Goal: Task Accomplishment & Management: Complete application form

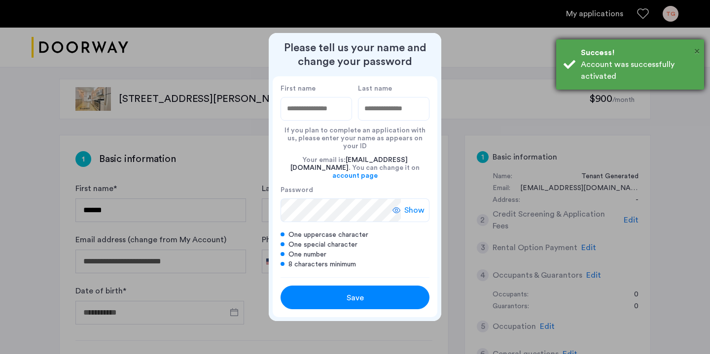
click at [694, 53] on span "×" at bounding box center [696, 51] width 5 height 10
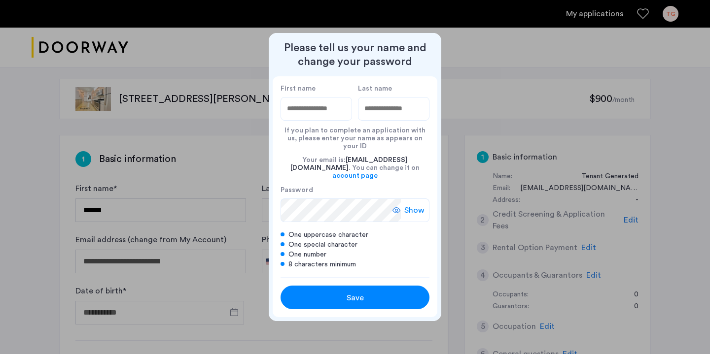
click at [324, 118] on input "First name" at bounding box center [315, 109] width 71 height 24
type input "******"
click at [374, 110] on input "Last name" at bounding box center [393, 109] width 71 height 24
type input "*******"
click at [397, 206] on div "Show" at bounding box center [410, 211] width 37 height 24
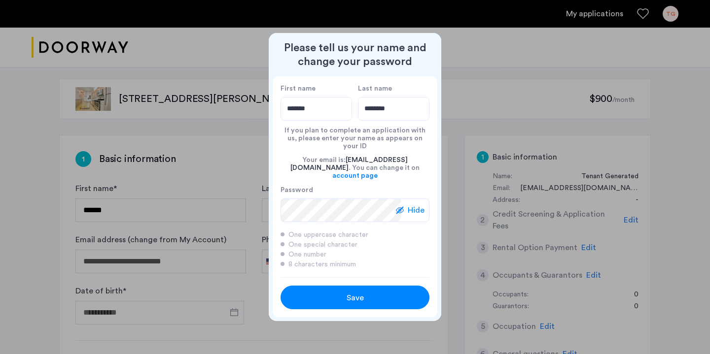
click at [412, 209] on div "Hide" at bounding box center [413, 211] width 34 height 24
click at [412, 205] on span "Show" at bounding box center [414, 211] width 20 height 12
click at [351, 298] on button "Save" at bounding box center [354, 298] width 149 height 24
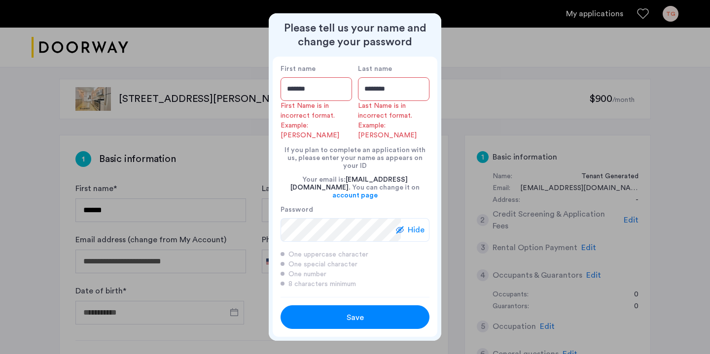
drag, startPoint x: 333, startPoint y: 108, endPoint x: 259, endPoint y: 83, distance: 78.5
click at [260, 83] on div "Please tell us your name and change your password First name ****** First Name …" at bounding box center [355, 177] width 710 height 354
type input "******"
click at [311, 97] on input "******" at bounding box center [315, 89] width 71 height 24
click at [296, 101] on input "******" at bounding box center [315, 89] width 71 height 24
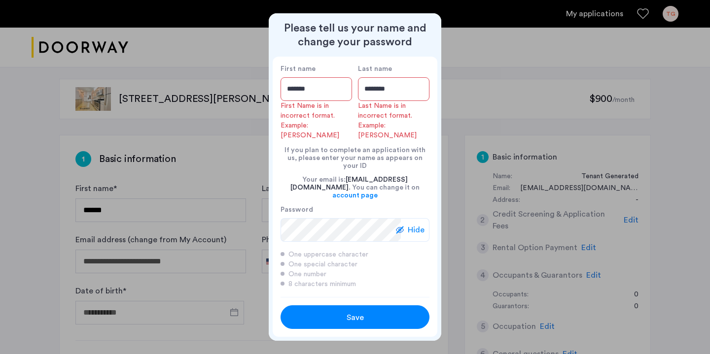
click at [295, 101] on input "******" at bounding box center [315, 89] width 71 height 24
drag, startPoint x: 315, startPoint y: 102, endPoint x: 250, endPoint y: 102, distance: 65.5
click at [249, 102] on div "Please tell us your name and change your password First name ****** First Name …" at bounding box center [355, 177] width 710 height 354
click at [290, 170] on div "Your email is: [EMAIL_ADDRESS][DOMAIN_NAME] . You can change it on account page" at bounding box center [354, 187] width 149 height 35
click at [390, 101] on input "*******" at bounding box center [393, 89] width 71 height 24
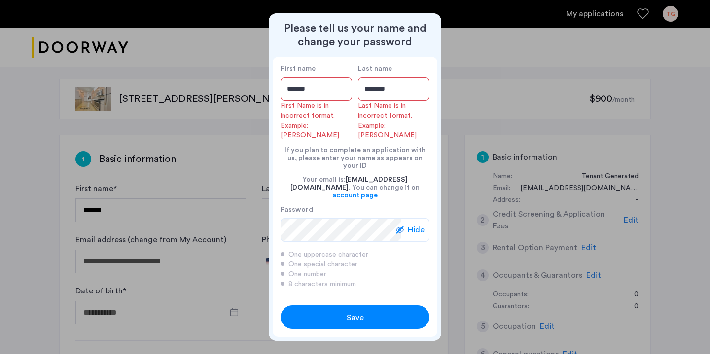
click at [335, 151] on div "If you plan to complete an application with us, please enter your name as appea…" at bounding box center [354, 155] width 149 height 30
click at [332, 312] on div "Save" at bounding box center [355, 318] width 95 height 12
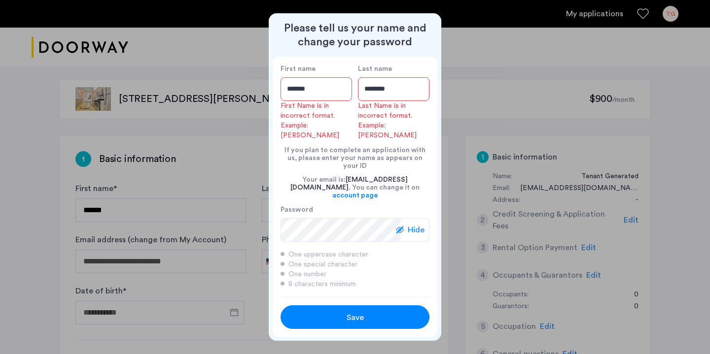
click at [256, 259] on div at bounding box center [355, 177] width 710 height 354
click at [343, 101] on input "******" at bounding box center [315, 89] width 71 height 24
type input "******"
click at [379, 101] on input "*******" at bounding box center [393, 89] width 71 height 24
type input "*******"
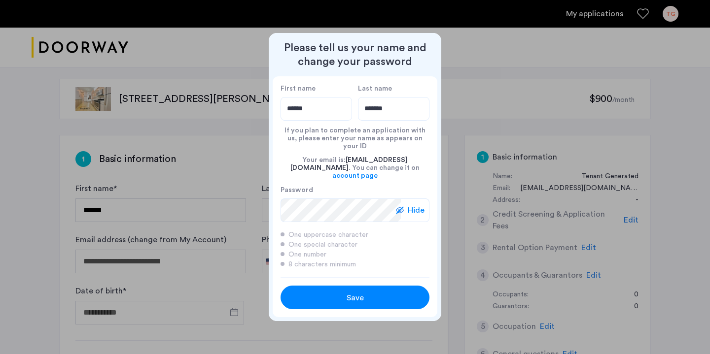
click at [319, 292] on div "Save" at bounding box center [355, 298] width 95 height 12
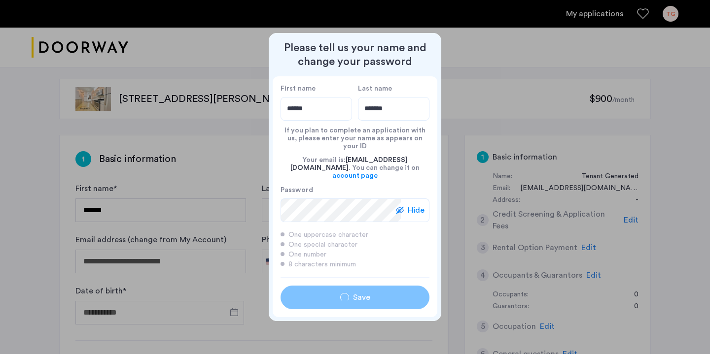
type input "******"
type input "*******"
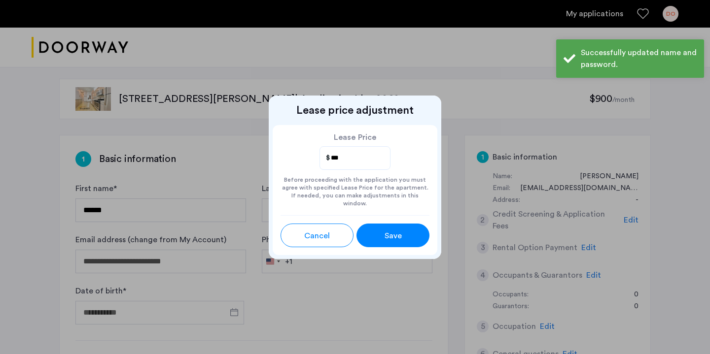
click at [379, 224] on button "Save" at bounding box center [392, 236] width 73 height 24
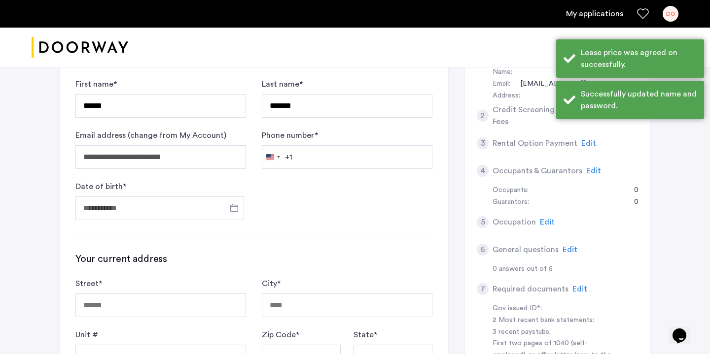
scroll to position [105, 0]
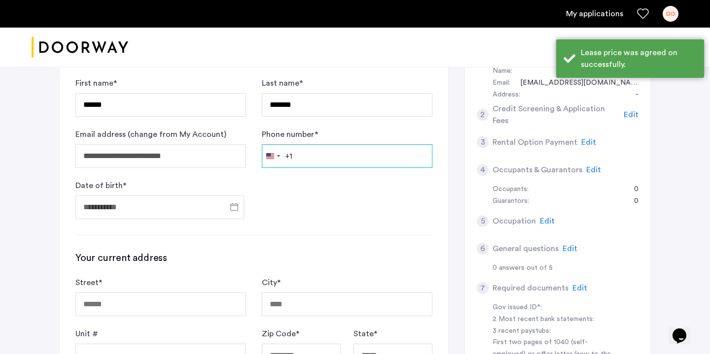
click at [312, 161] on input "Phone number *" at bounding box center [347, 156] width 171 height 24
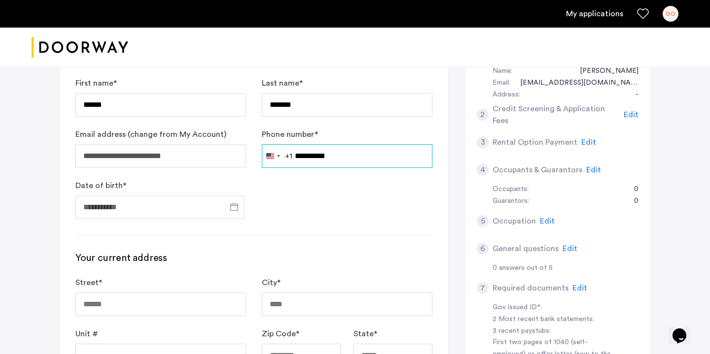
type input "**********"
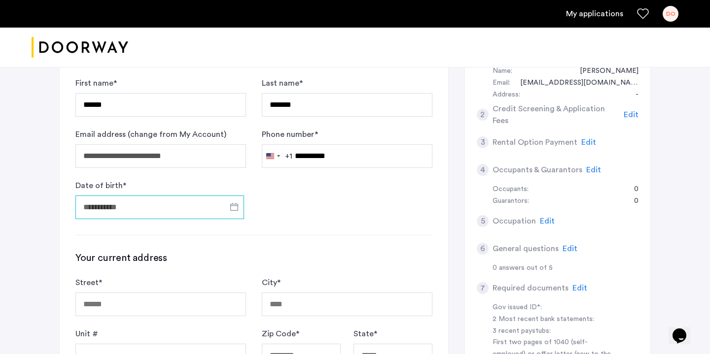
click at [167, 215] on input "Date of birth *" at bounding box center [159, 208] width 169 height 24
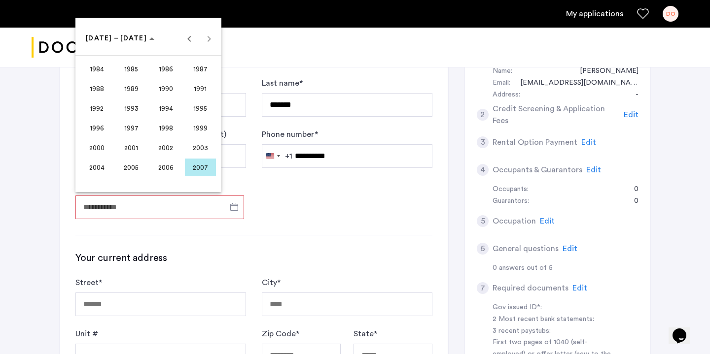
click at [199, 153] on span "2003" at bounding box center [200, 148] width 31 height 18
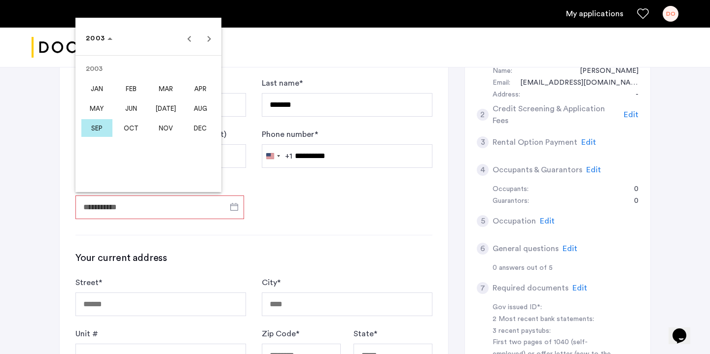
click at [87, 95] on span "JAN" at bounding box center [96, 89] width 31 height 18
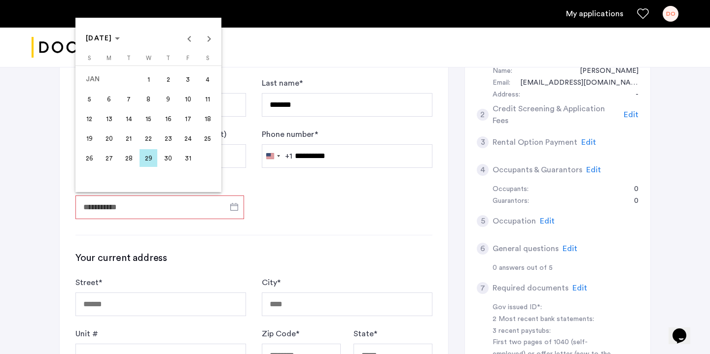
click at [144, 162] on span "29" at bounding box center [148, 158] width 18 height 18
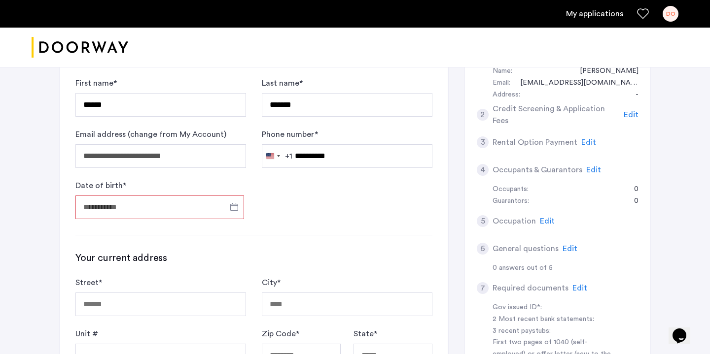
type input "**********"
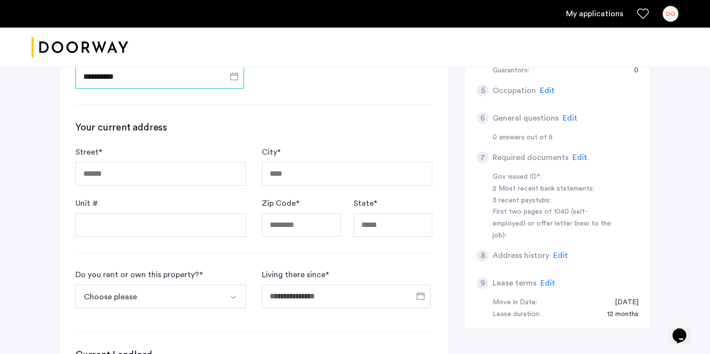
scroll to position [241, 0]
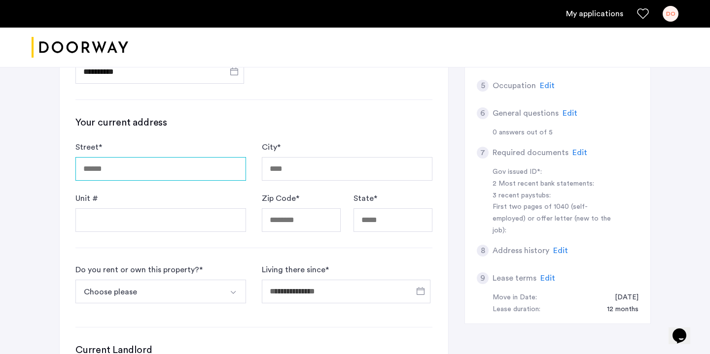
click at [176, 172] on input "Street *" at bounding box center [160, 169] width 171 height 24
click at [213, 134] on div "Your current address Street * City * Unit # Zip Code * State *" at bounding box center [253, 174] width 357 height 116
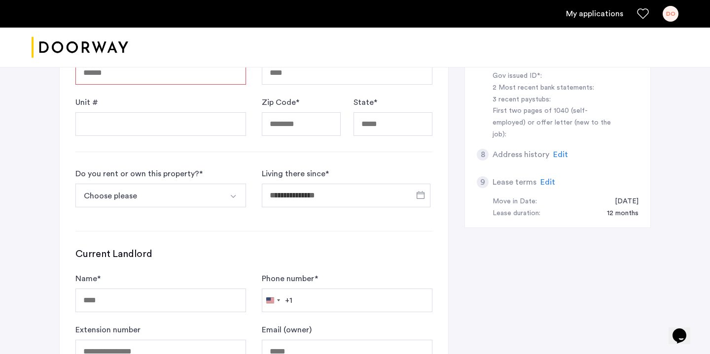
scroll to position [328, 0]
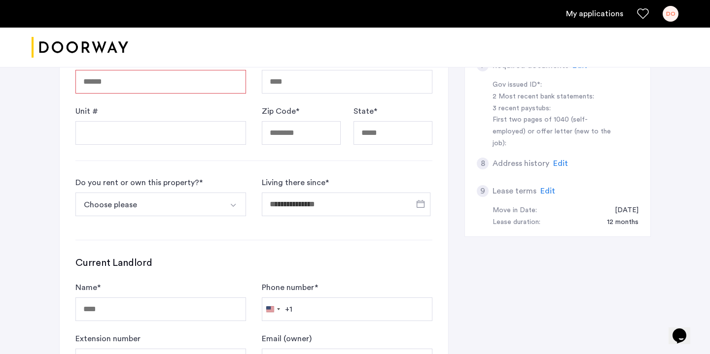
click at [194, 201] on button "Choose please" at bounding box center [148, 205] width 147 height 24
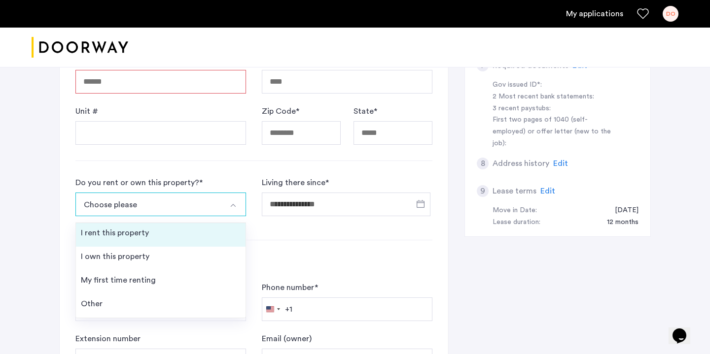
click at [179, 243] on li "I rent this property" at bounding box center [161, 235] width 170 height 24
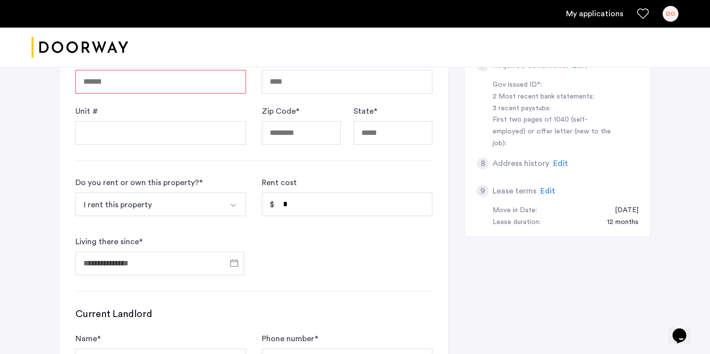
click at [172, 217] on div "I rent this property I rent this property I own this property My first time ren…" at bounding box center [160, 207] width 171 height 28
click at [178, 211] on button "I rent this property" at bounding box center [148, 205] width 147 height 24
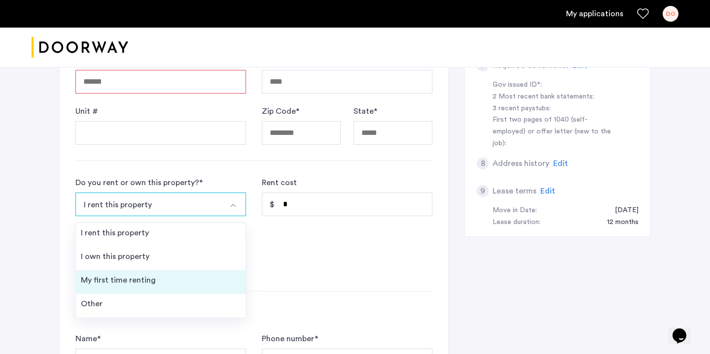
click at [147, 281] on div "My first time renting" at bounding box center [118, 281] width 75 height 12
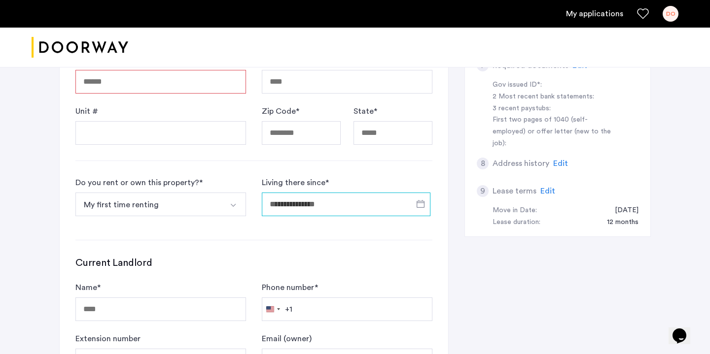
click at [295, 206] on input "Living there since *" at bounding box center [346, 205] width 169 height 24
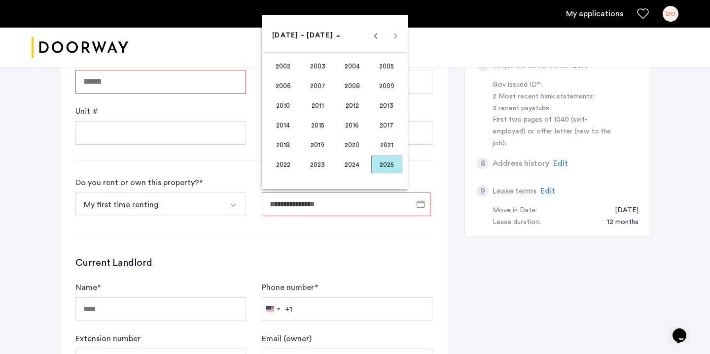
click at [237, 229] on div at bounding box center [355, 177] width 710 height 354
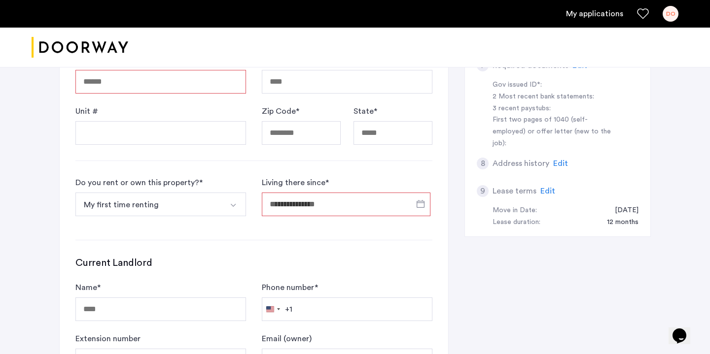
click at [219, 206] on button "My first time renting" at bounding box center [148, 205] width 147 height 24
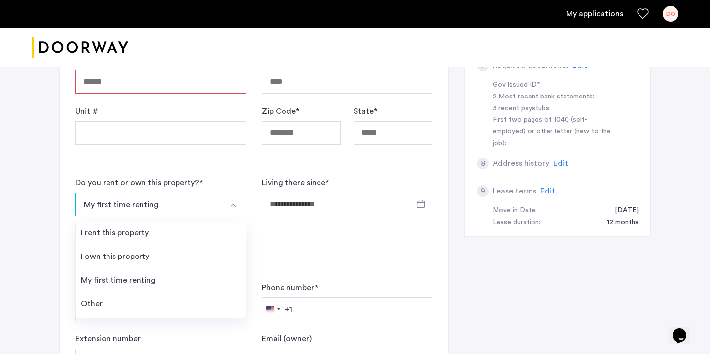
click at [225, 190] on div "Do you rent or own this property? * My first time renting I rent this property …" at bounding box center [160, 200] width 171 height 47
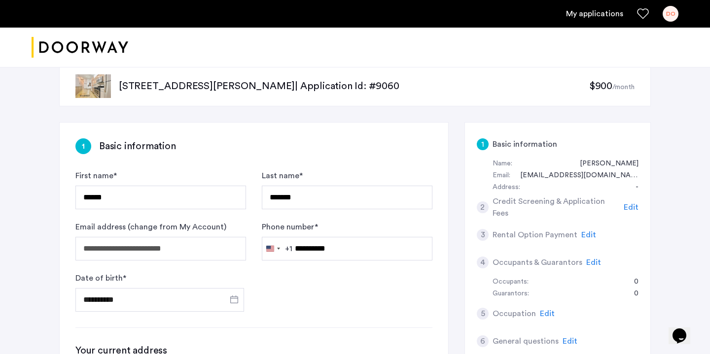
scroll to position [0, 0]
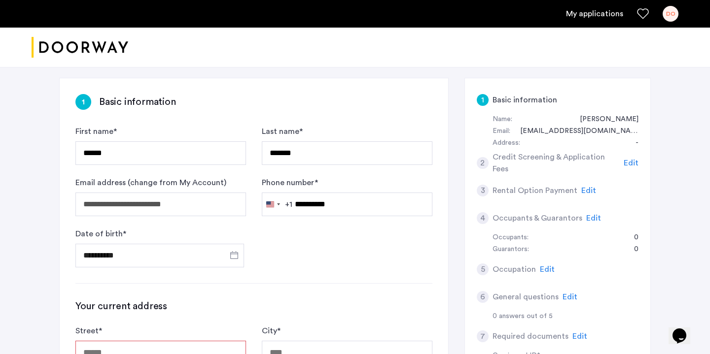
click at [486, 160] on div "2" at bounding box center [483, 163] width 12 height 12
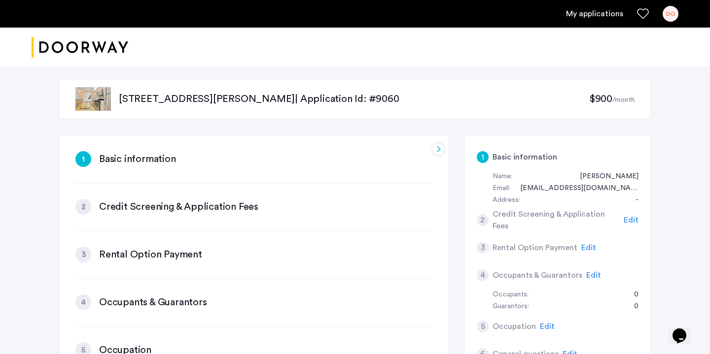
click at [245, 201] on h3 "Credit Screening & Application Fees" at bounding box center [178, 207] width 159 height 14
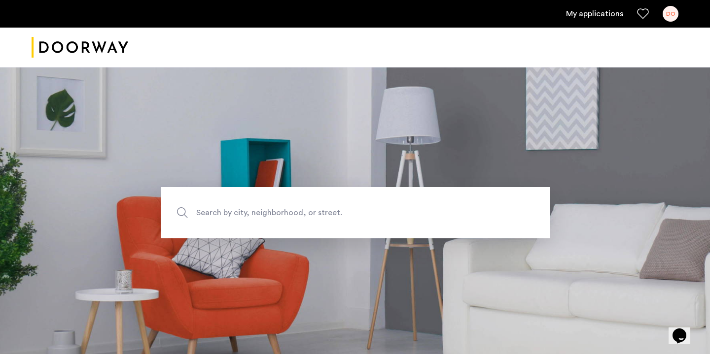
click at [588, 15] on link "My applications" at bounding box center [594, 14] width 57 height 12
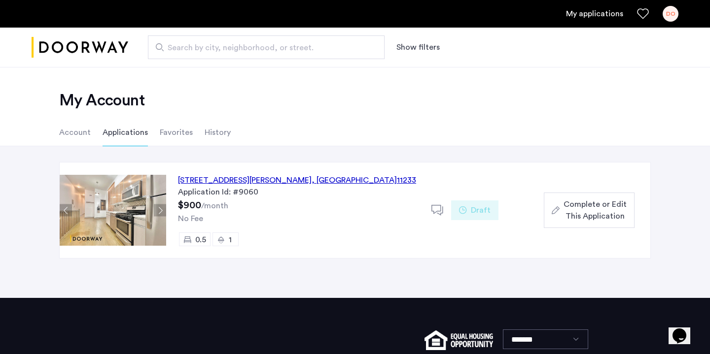
click at [300, 181] on div "140 Ralph Avenue, Unit 1LFR, Brooklyn , NY 11233" at bounding box center [297, 180] width 238 height 12
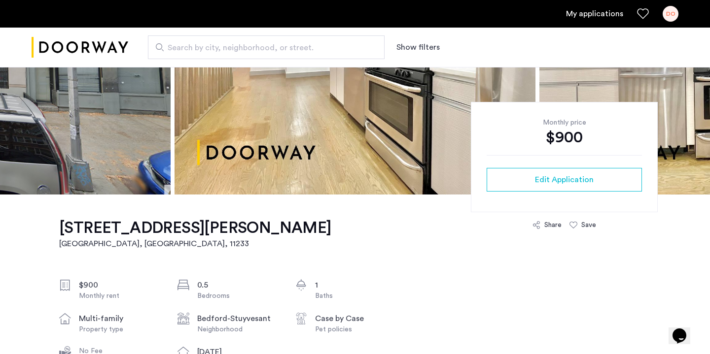
scroll to position [25, 0]
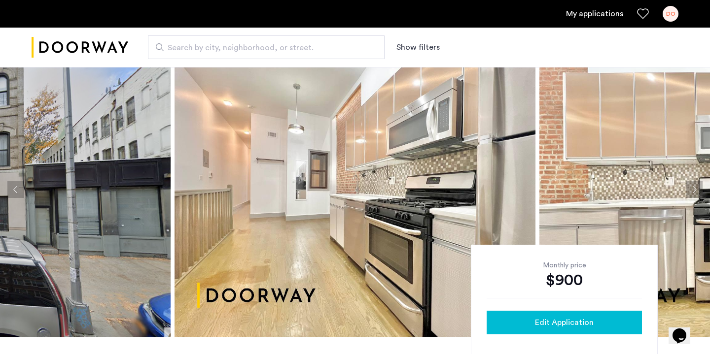
click at [569, 325] on span "Edit Application" at bounding box center [564, 323] width 59 height 12
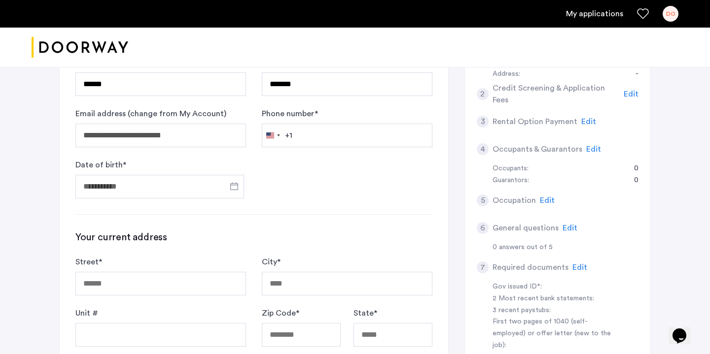
scroll to position [134, 0]
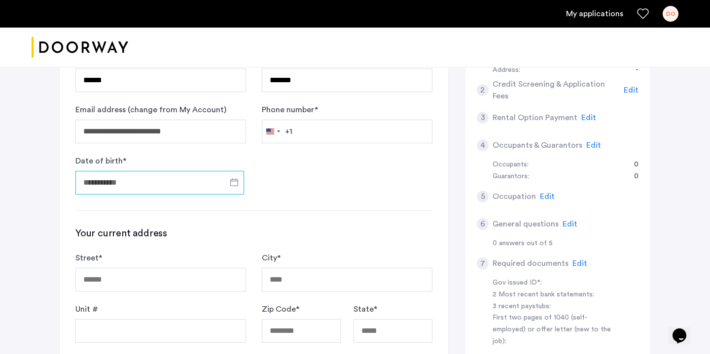
click at [182, 179] on input "Date of birth *" at bounding box center [159, 183] width 169 height 24
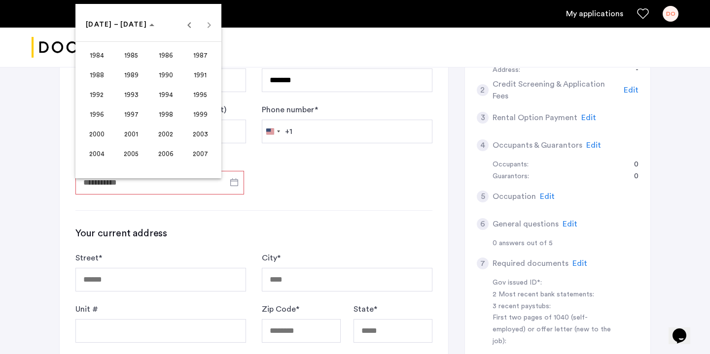
click at [201, 126] on span "2003" at bounding box center [200, 134] width 31 height 18
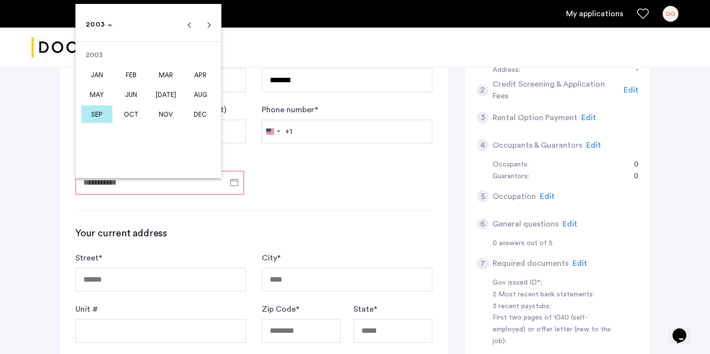
click at [100, 81] on span "JAN" at bounding box center [96, 75] width 31 height 18
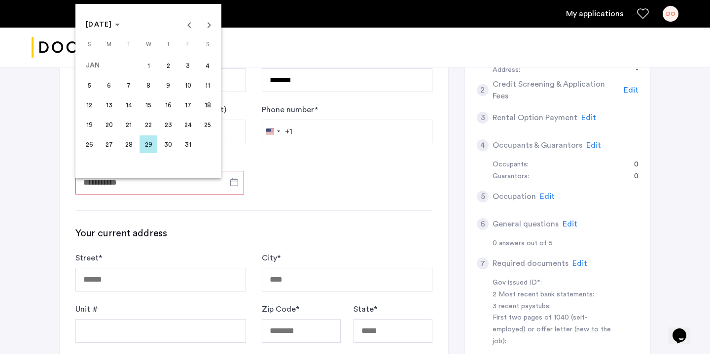
click at [154, 140] on span "29" at bounding box center [148, 145] width 18 height 18
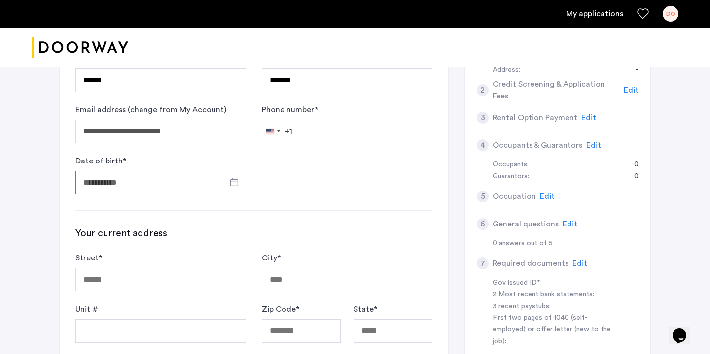
type input "**********"
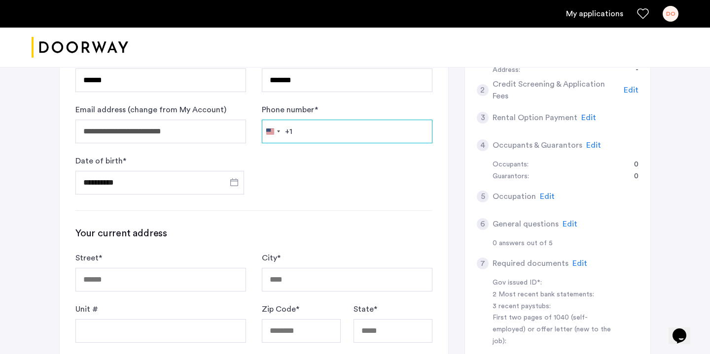
click at [334, 126] on input "Phone number *" at bounding box center [347, 132] width 171 height 24
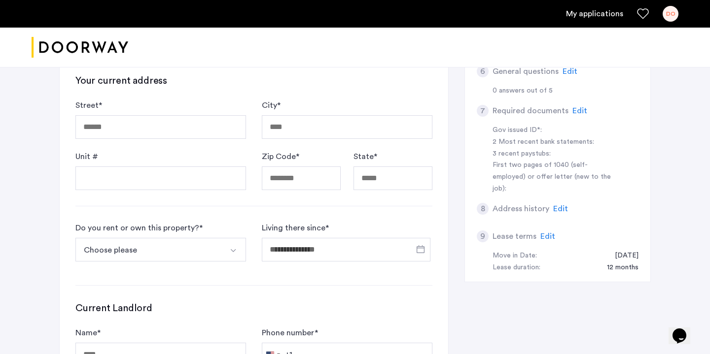
scroll to position [289, 0]
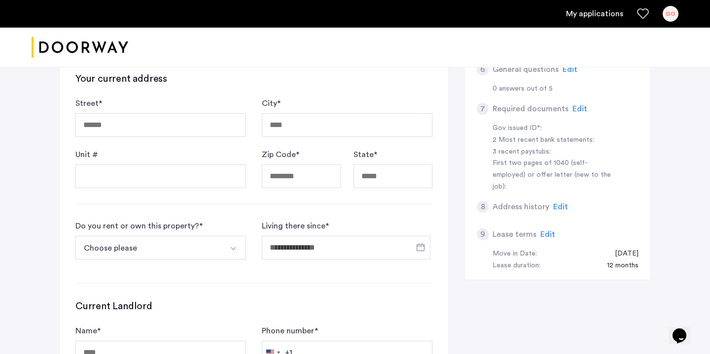
type input "**********"
click at [163, 134] on input "Street *" at bounding box center [160, 125] width 171 height 24
click at [182, 69] on div "**********" at bounding box center [254, 149] width 388 height 597
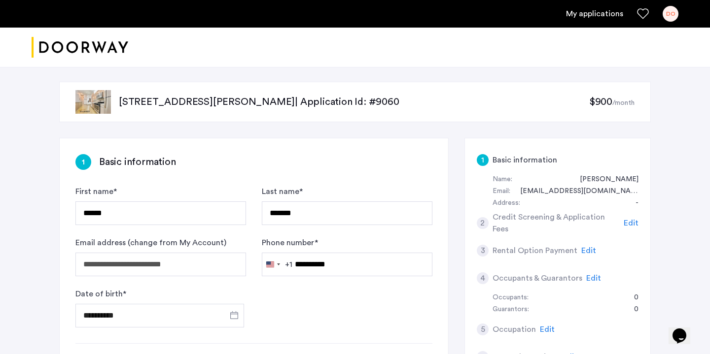
scroll to position [0, 0]
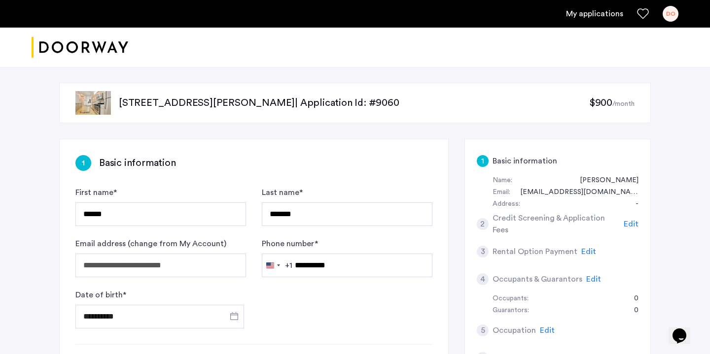
click at [210, 108] on p "140 Ralph Avenue, Unit 1LFR, Brooklyn, NY 11233 | Application Id: #9060" at bounding box center [354, 103] width 470 height 14
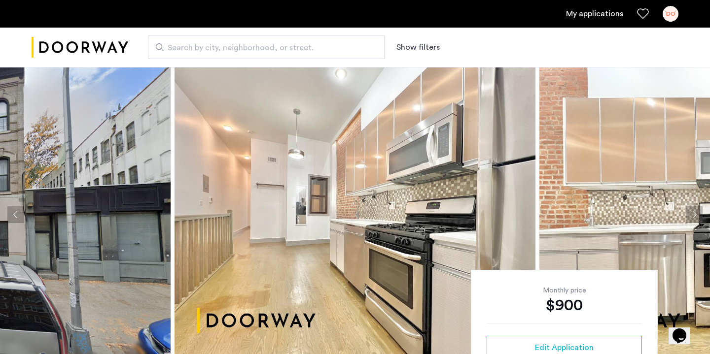
click at [17, 216] on button "Previous apartment" at bounding box center [15, 214] width 17 height 17
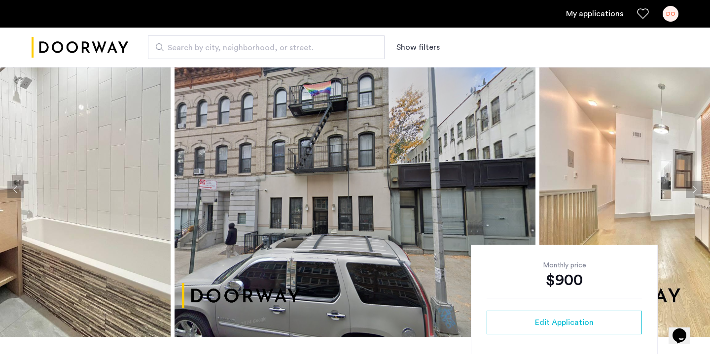
scroll to position [18, 0]
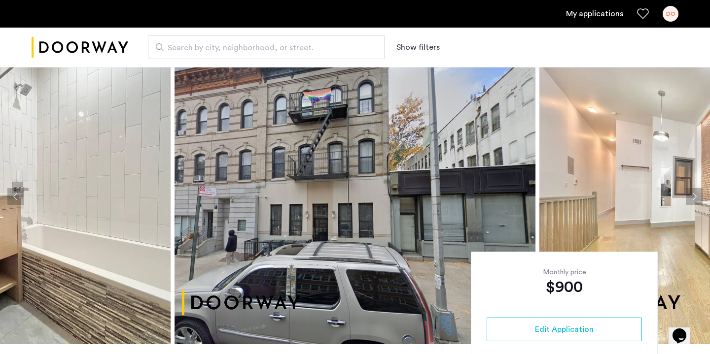
click at [10, 201] on button "Previous apartment" at bounding box center [15, 196] width 17 height 17
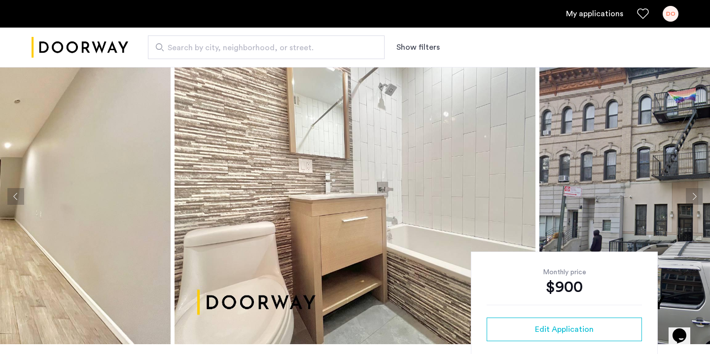
click at [14, 195] on button "Previous apartment" at bounding box center [15, 196] width 17 height 17
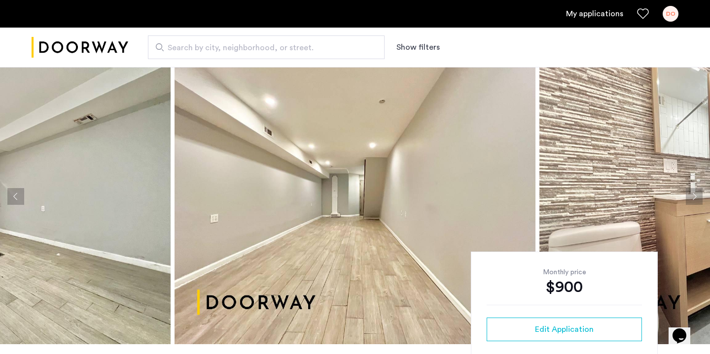
click at [14, 194] on button "Previous apartment" at bounding box center [15, 196] width 17 height 17
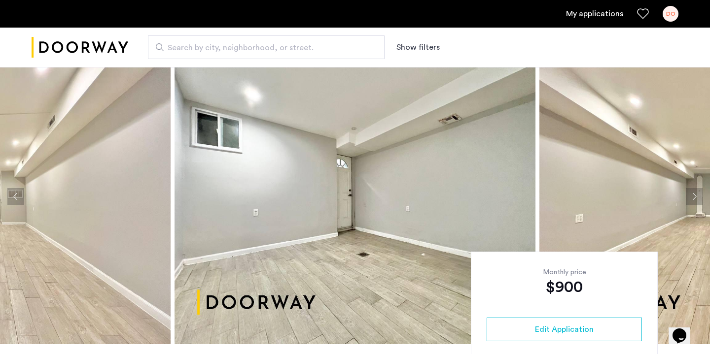
click at [14, 194] on button "Previous apartment" at bounding box center [15, 196] width 17 height 17
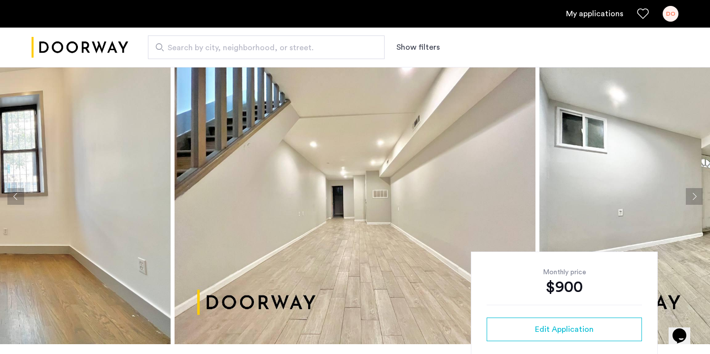
click at [14, 194] on button "Previous apartment" at bounding box center [15, 196] width 17 height 17
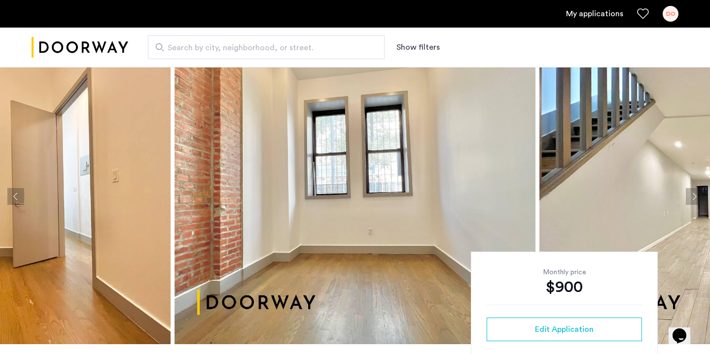
click at [15, 195] on button "Previous apartment" at bounding box center [15, 196] width 17 height 17
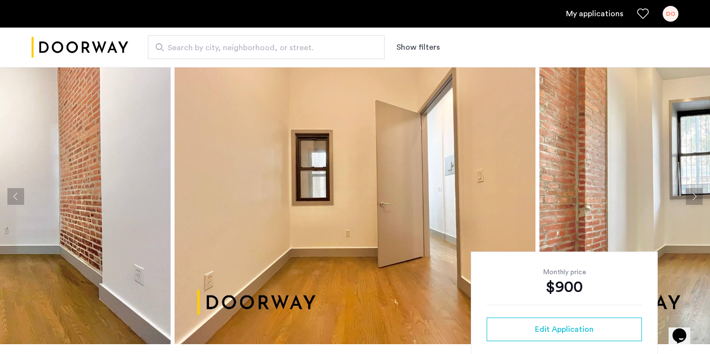
click at [15, 195] on button "Previous apartment" at bounding box center [15, 196] width 17 height 17
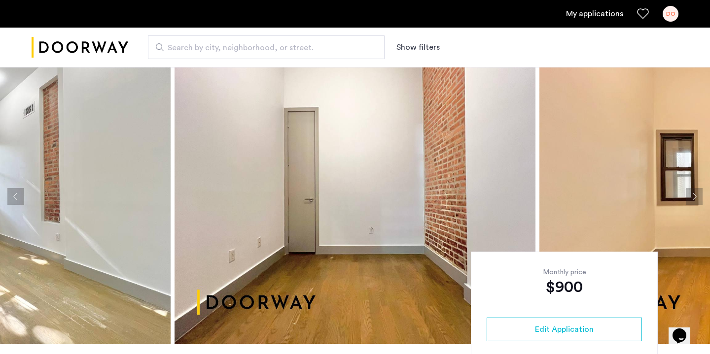
click at [14, 195] on button "Previous apartment" at bounding box center [15, 196] width 17 height 17
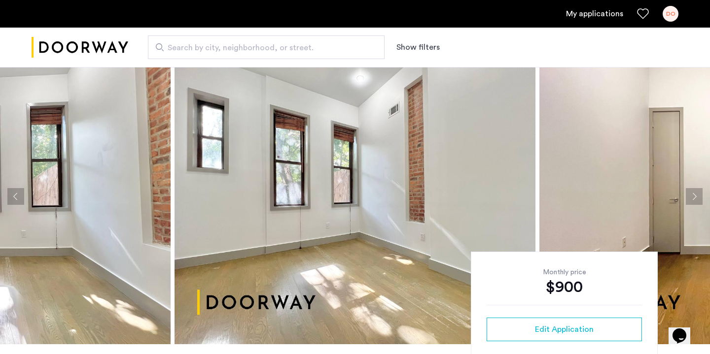
click at [15, 194] on button "Previous apartment" at bounding box center [15, 196] width 17 height 17
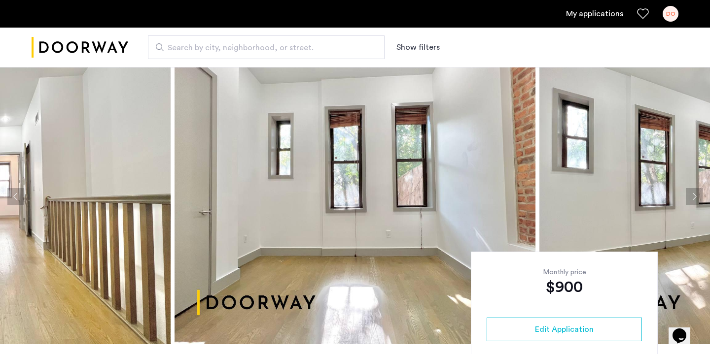
click at [18, 193] on button "Previous apartment" at bounding box center [15, 196] width 17 height 17
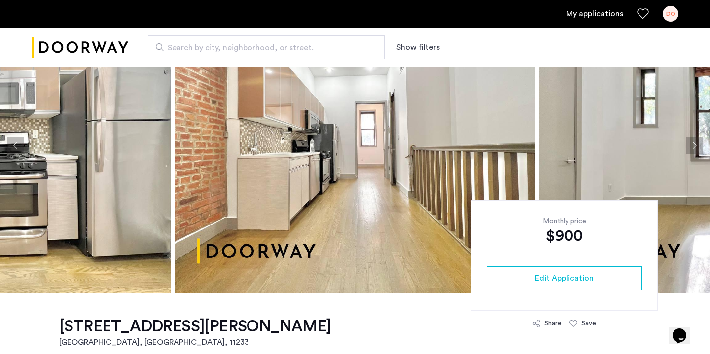
scroll to position [58, 0]
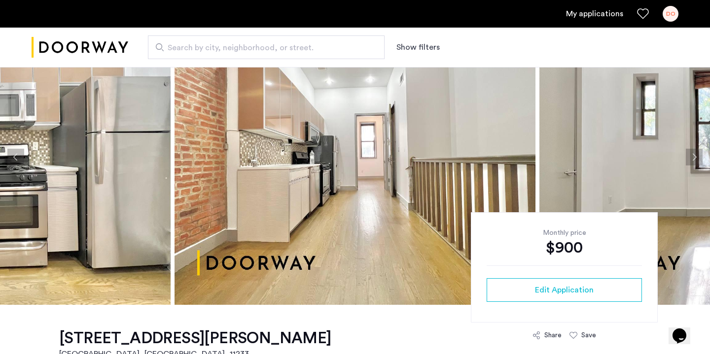
click at [696, 158] on button "Next apartment" at bounding box center [694, 157] width 17 height 17
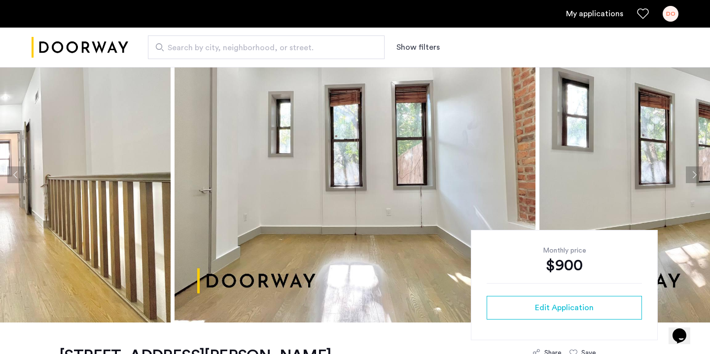
scroll to position [36, 0]
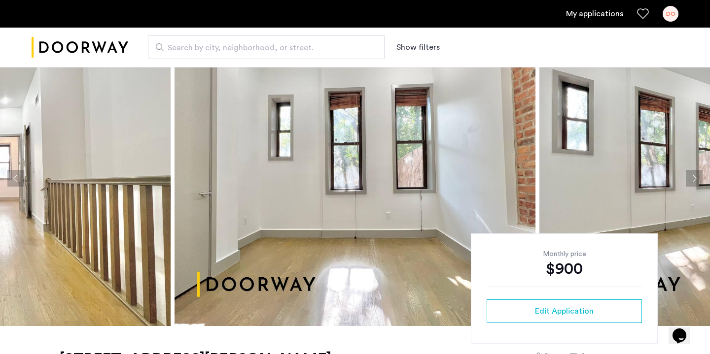
click at [9, 171] on button "Previous apartment" at bounding box center [15, 178] width 17 height 17
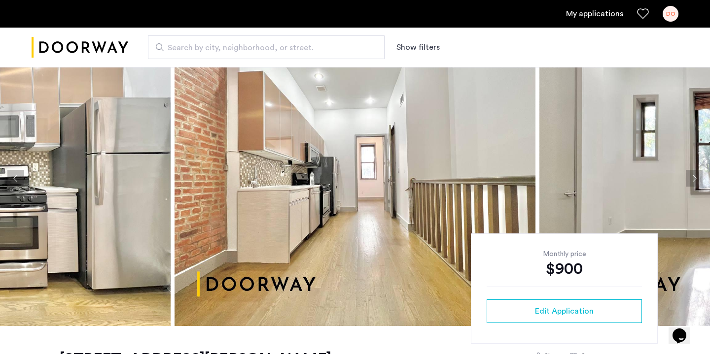
click at [10, 175] on button "Previous apartment" at bounding box center [15, 178] width 17 height 17
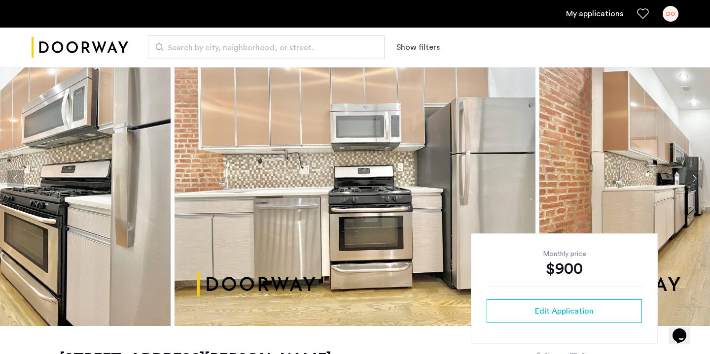
click at [10, 175] on button "Previous apartment" at bounding box center [15, 178] width 17 height 17
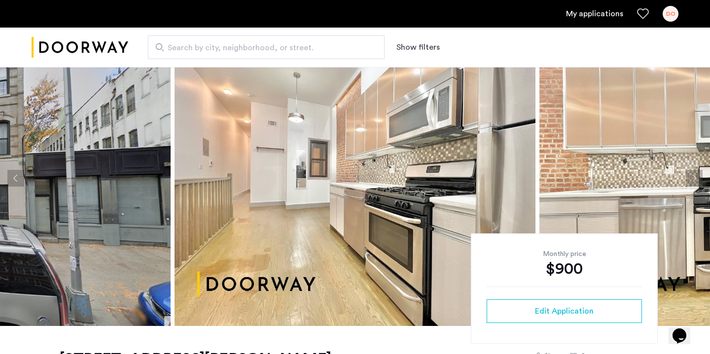
click at [9, 177] on button "Previous apartment" at bounding box center [15, 178] width 17 height 17
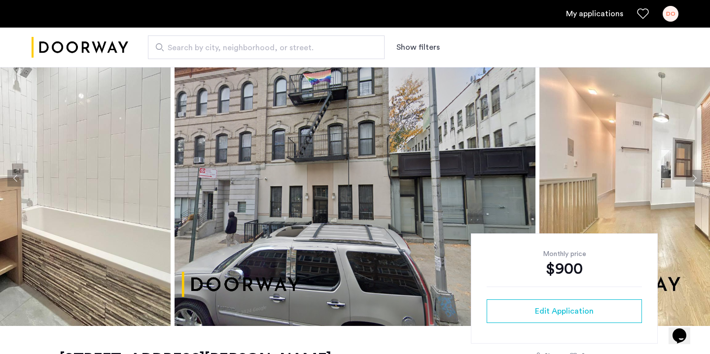
click at [9, 177] on button "Previous apartment" at bounding box center [15, 178] width 17 height 17
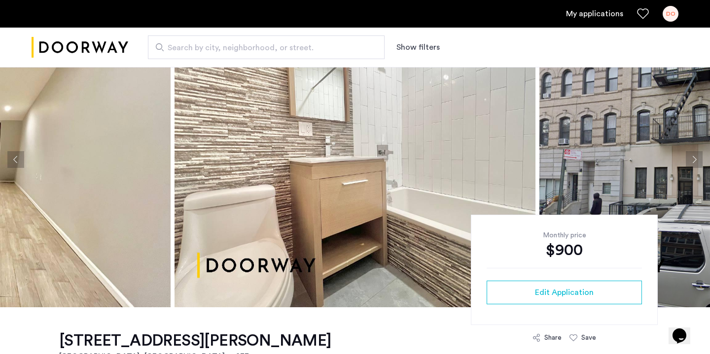
scroll to position [0, 0]
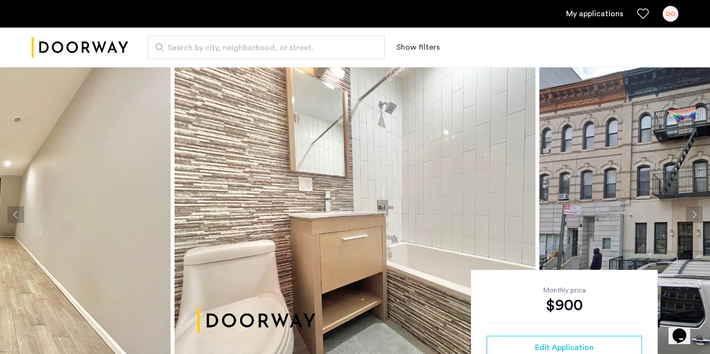
click at [15, 208] on button "Previous apartment" at bounding box center [15, 214] width 17 height 17
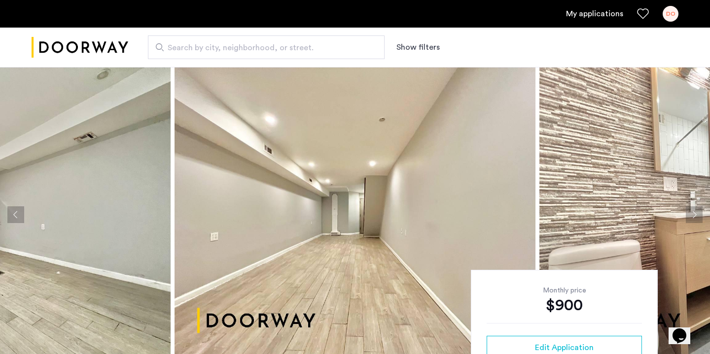
click at [16, 211] on button "Previous apartment" at bounding box center [15, 214] width 17 height 17
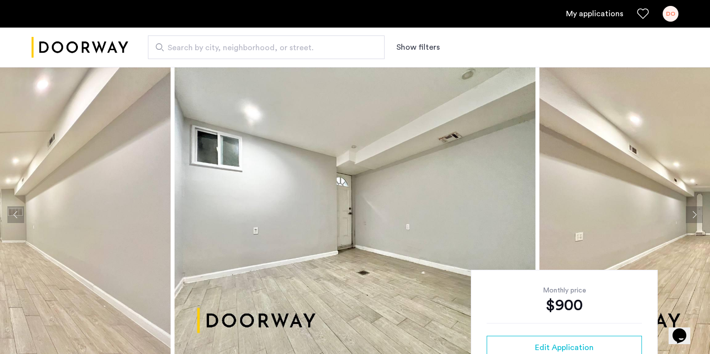
click at [16, 211] on button "Previous apartment" at bounding box center [15, 214] width 17 height 17
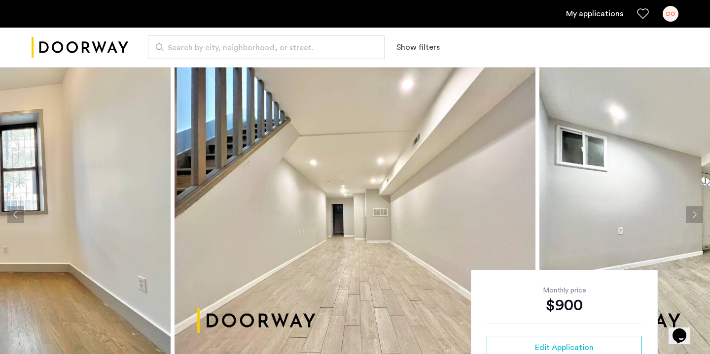
click at [15, 213] on button "Previous apartment" at bounding box center [15, 214] width 17 height 17
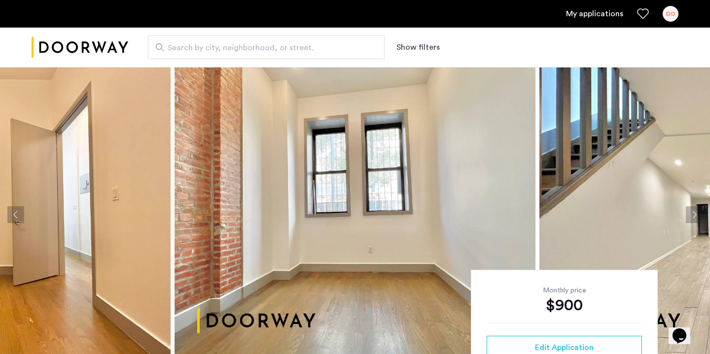
click at [15, 213] on button "Previous apartment" at bounding box center [15, 214] width 17 height 17
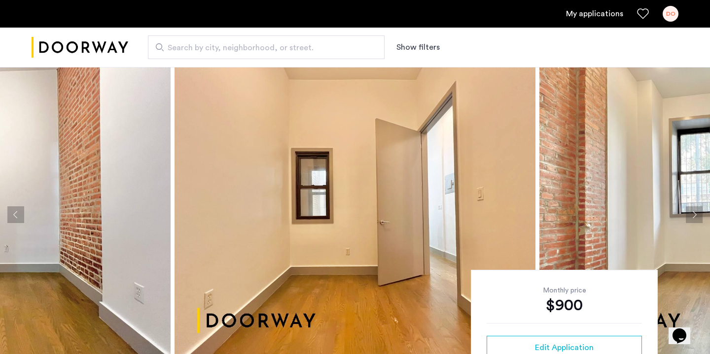
click at [15, 214] on button "Previous apartment" at bounding box center [15, 214] width 17 height 17
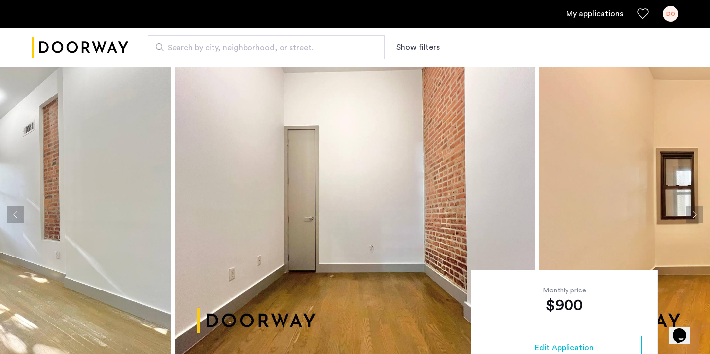
click at [14, 214] on button "Previous apartment" at bounding box center [15, 214] width 17 height 17
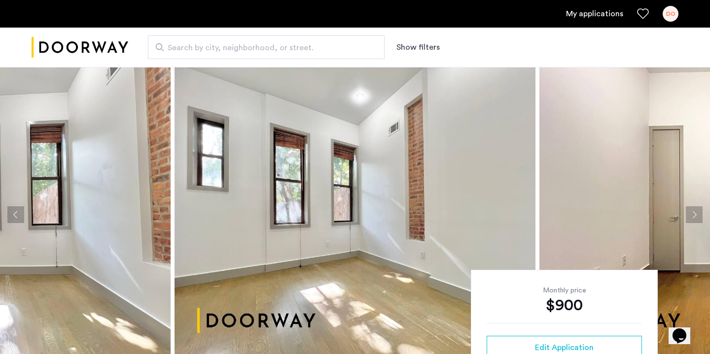
click at [14, 214] on button "Previous apartment" at bounding box center [15, 214] width 17 height 17
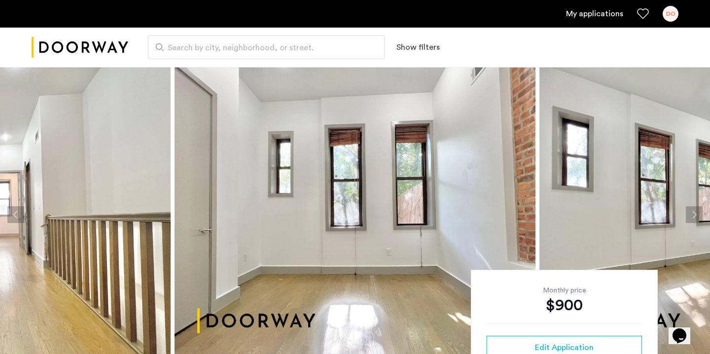
click at [14, 214] on button "Previous apartment" at bounding box center [15, 214] width 17 height 17
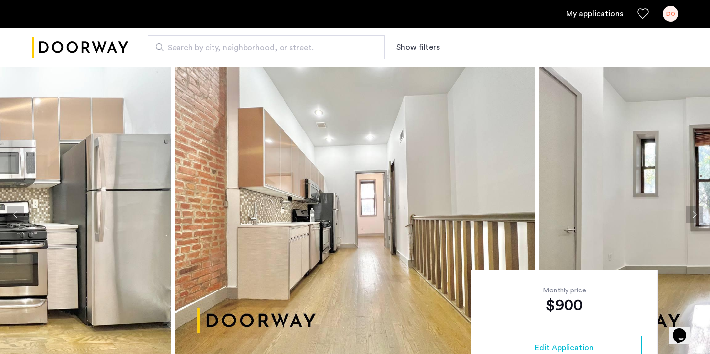
click at [15, 214] on button "Previous apartment" at bounding box center [15, 214] width 17 height 17
